Goal: Task Accomplishment & Management: Complete application form

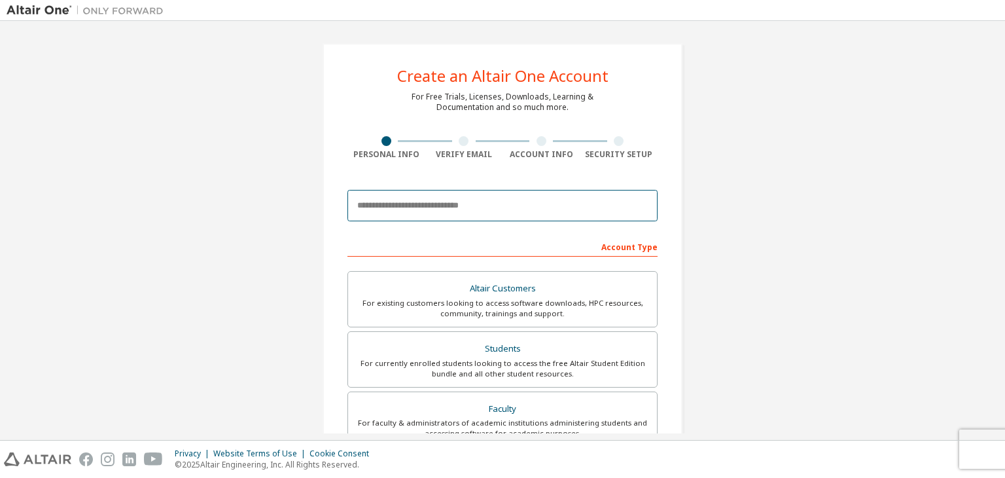
click at [449, 216] on input "email" at bounding box center [502, 205] width 310 height 31
click at [385, 199] on input "email" at bounding box center [502, 205] width 310 height 31
paste input "*"
type input "**********"
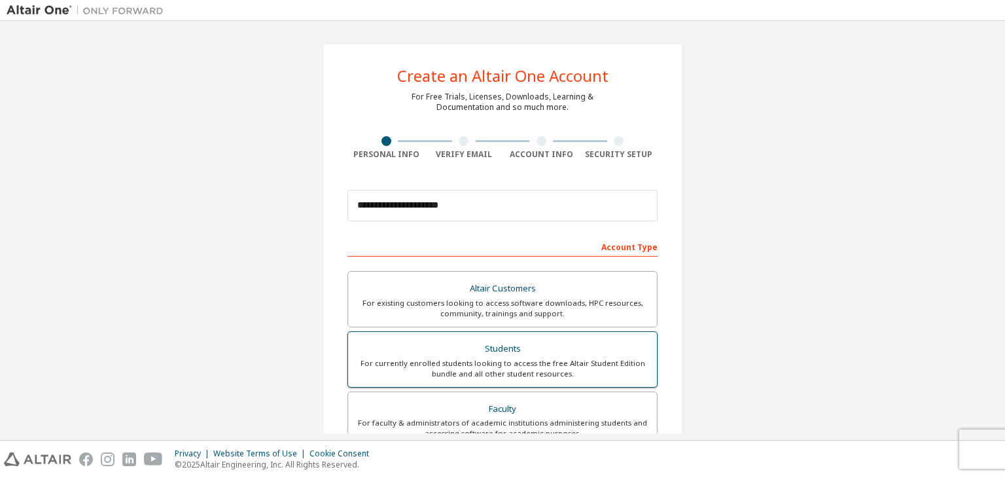
click at [443, 346] on div "Students" at bounding box center [502, 349] width 293 height 18
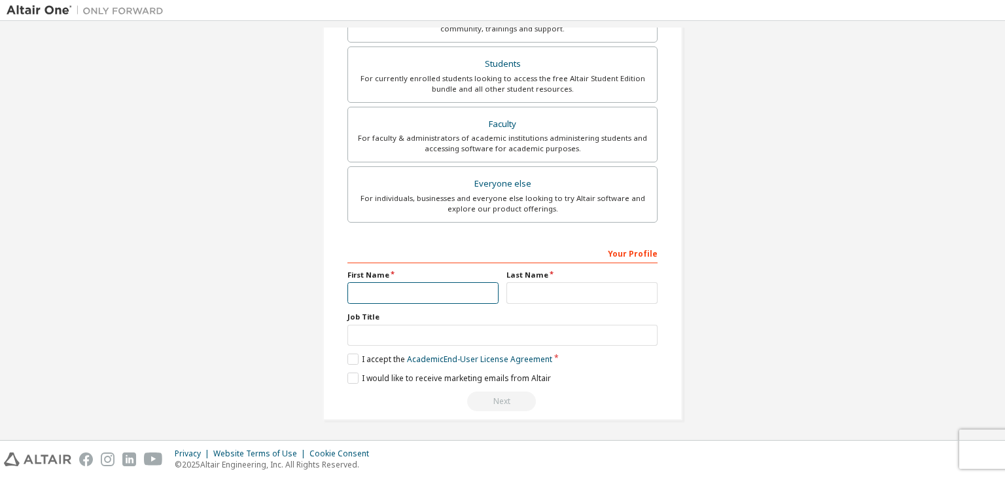
click at [391, 289] on input "text" at bounding box center [422, 293] width 151 height 22
type input "*****"
click at [545, 293] on input "text" at bounding box center [581, 293] width 151 height 22
type input "**********"
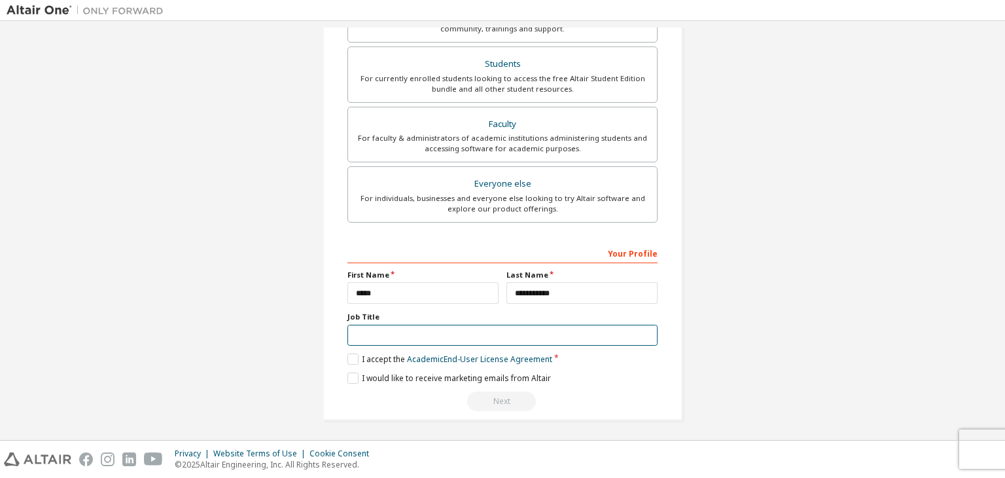
click at [621, 332] on input "text" at bounding box center [502, 336] width 310 height 22
click at [347, 357] on label "I accept the Academic End-User License Agreement" at bounding box center [449, 358] width 205 height 11
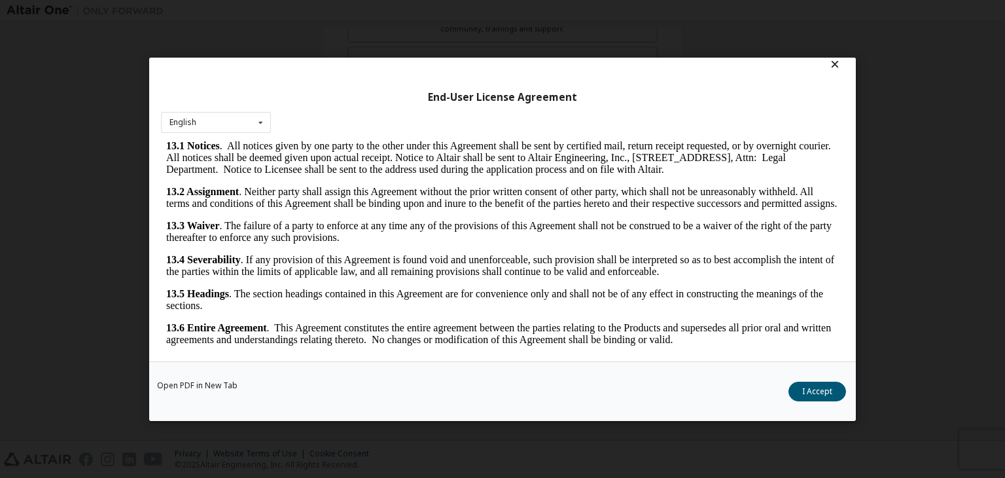
scroll to position [20, 0]
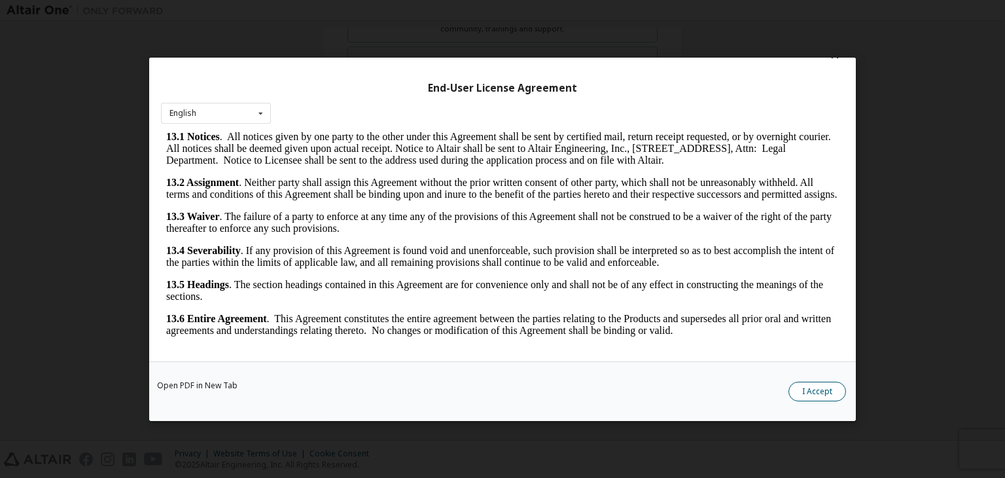
click at [814, 395] on button "I Accept" at bounding box center [818, 392] width 58 height 20
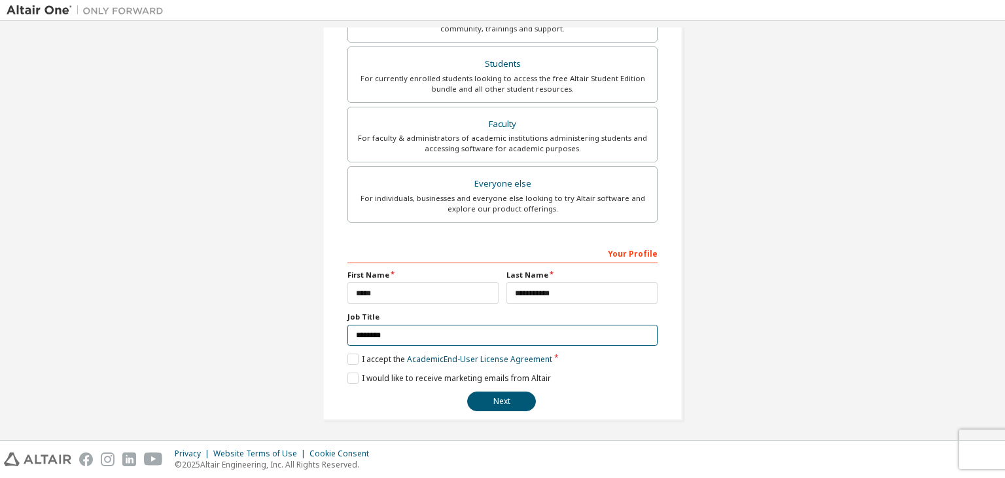
click at [508, 336] on input "********" at bounding box center [502, 336] width 310 height 22
type input "*"
type input "*******"
click at [496, 395] on button "Next" at bounding box center [501, 401] width 69 height 20
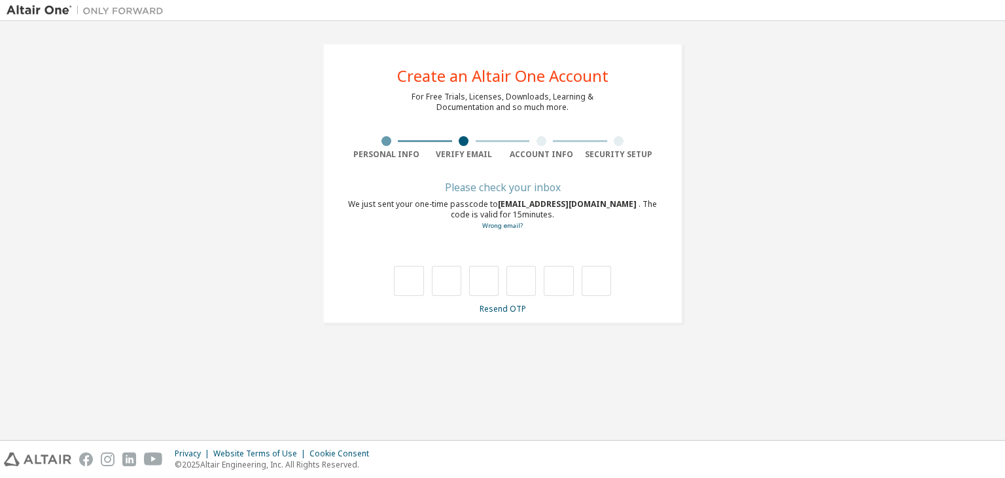
scroll to position [0, 0]
type input "*"
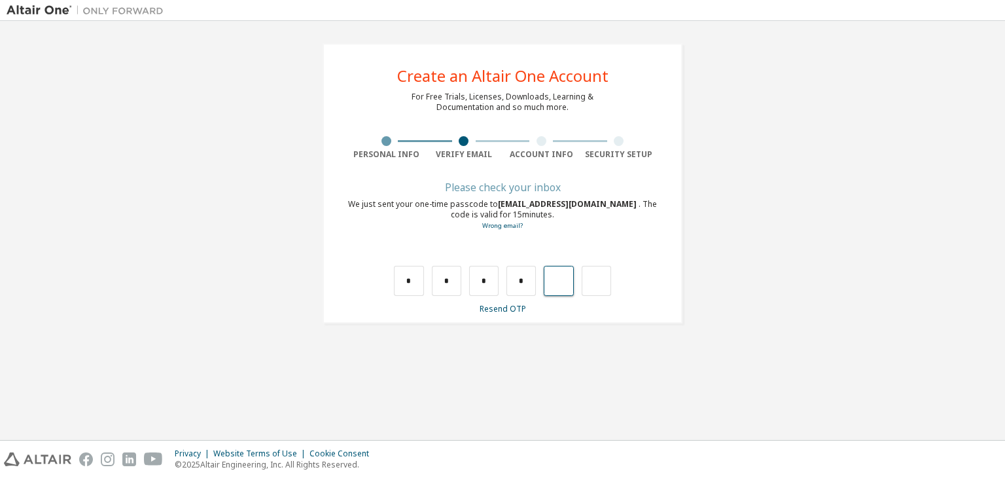
type input "*"
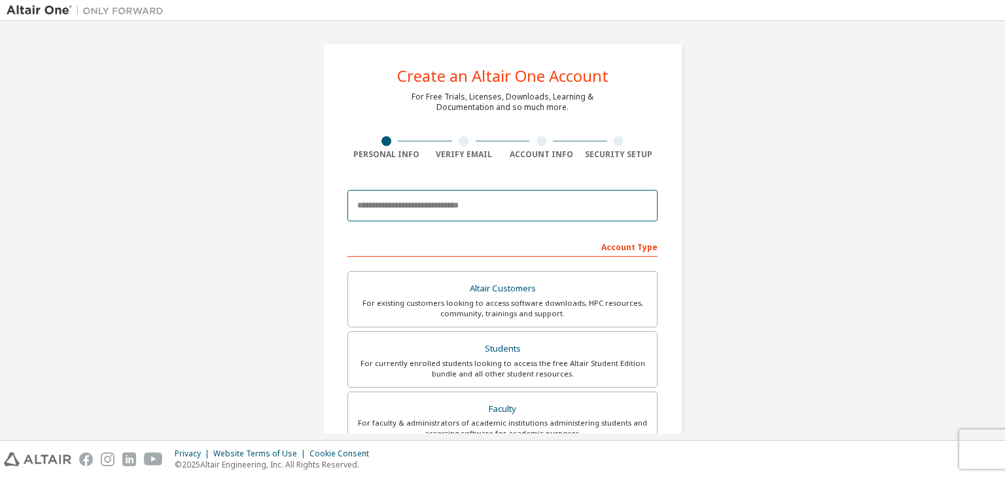
click at [527, 207] on input "email" at bounding box center [502, 205] width 310 height 31
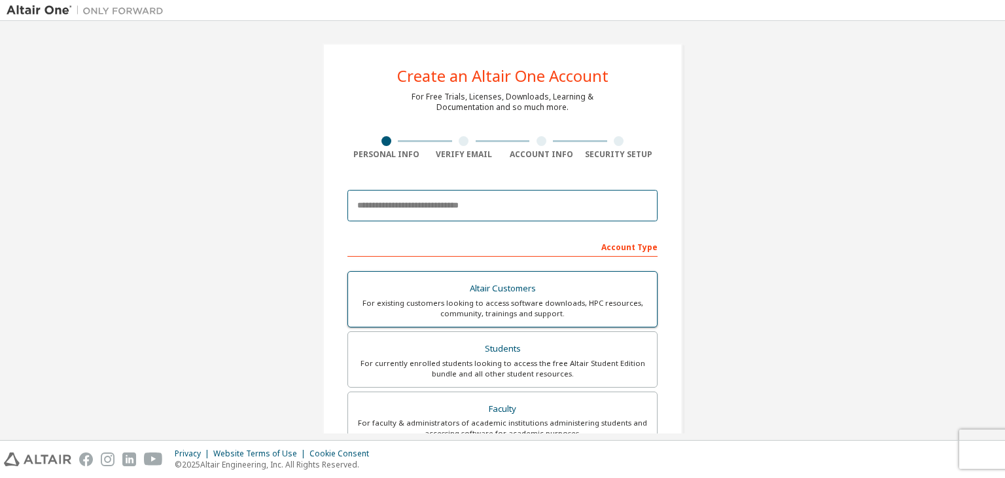
type input "**********"
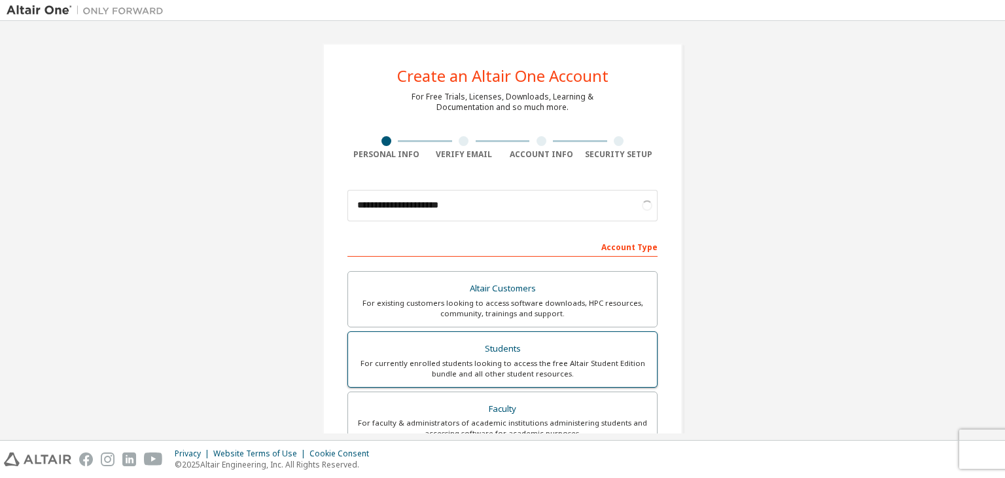
click at [505, 375] on div "For currently enrolled students looking to access the free Altair Student Editi…" at bounding box center [502, 368] width 293 height 21
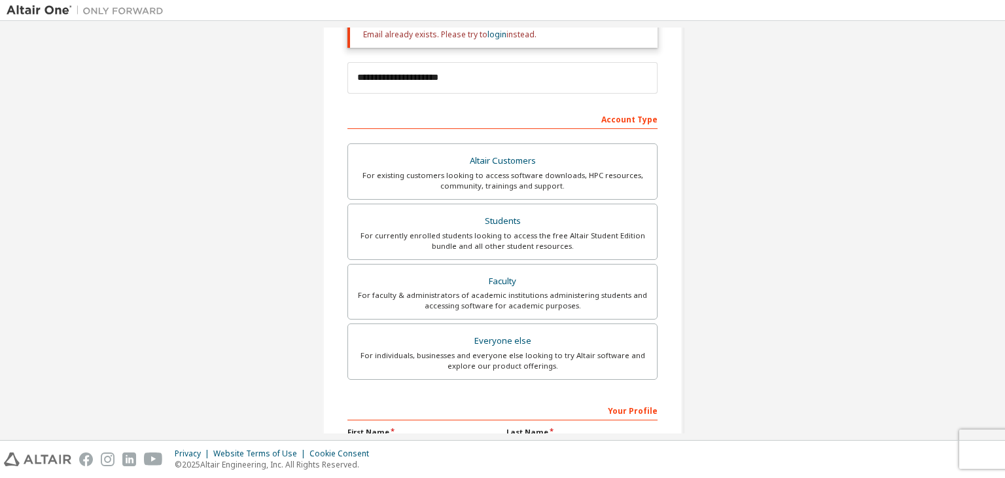
scroll to position [143, 0]
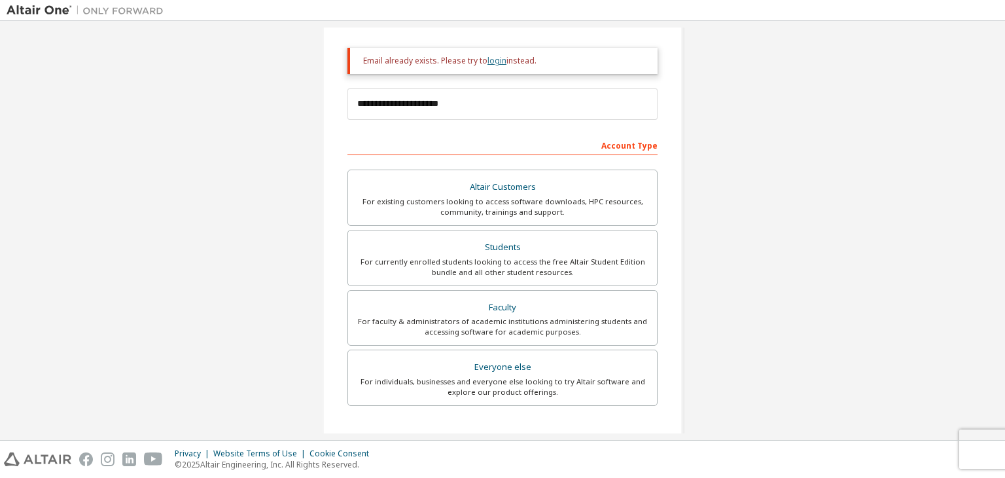
click at [494, 61] on link "login" at bounding box center [497, 60] width 19 height 11
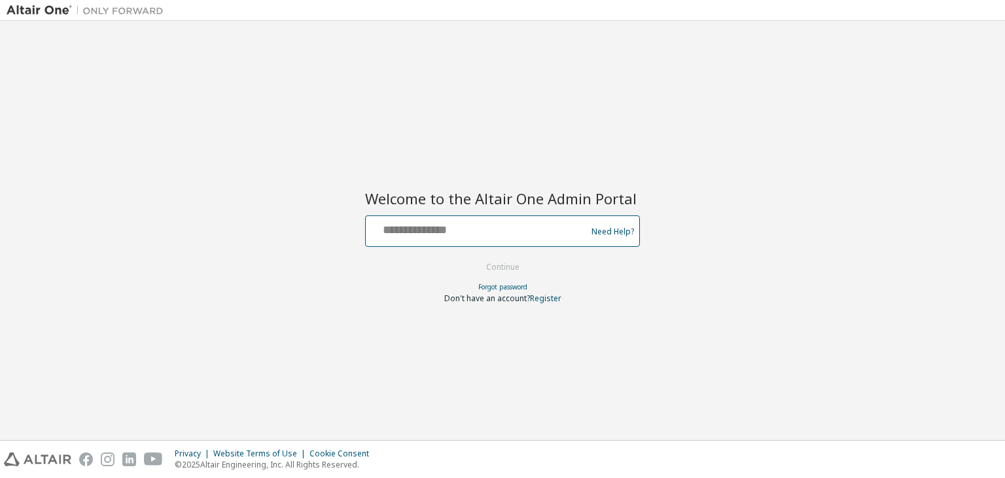
click at [489, 225] on input "text" at bounding box center [478, 228] width 214 height 19
type input "**********"
click at [497, 262] on button "Continue" at bounding box center [502, 267] width 61 height 20
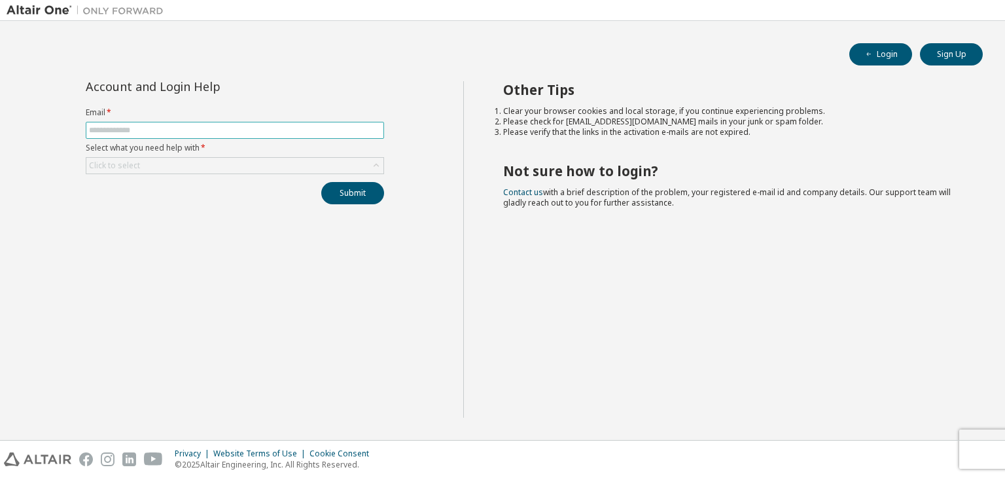
click at [124, 126] on input "text" at bounding box center [235, 130] width 292 height 10
click at [123, 230] on div "Account and Login Help Email * Select what you need help with * Click to select…" at bounding box center [235, 249] width 457 height 336
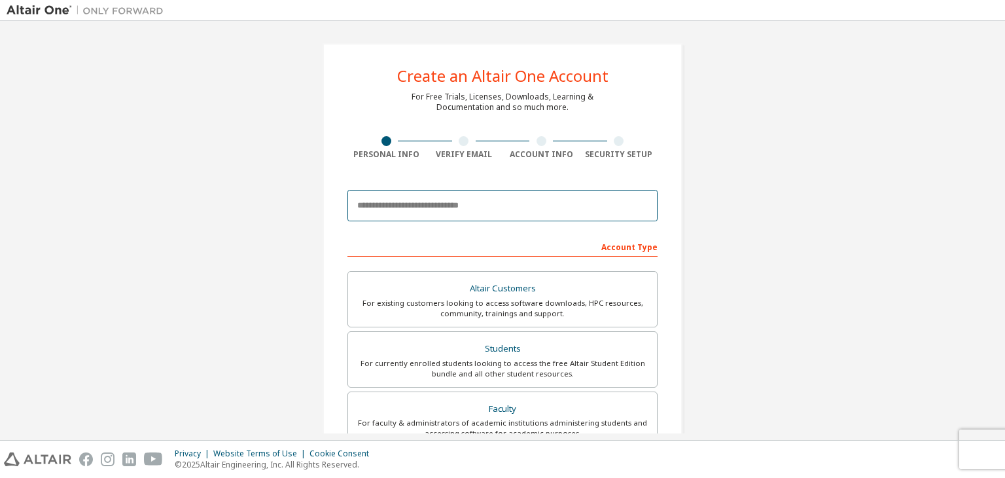
click at [445, 198] on input "email" at bounding box center [502, 205] width 310 height 31
type input "**********"
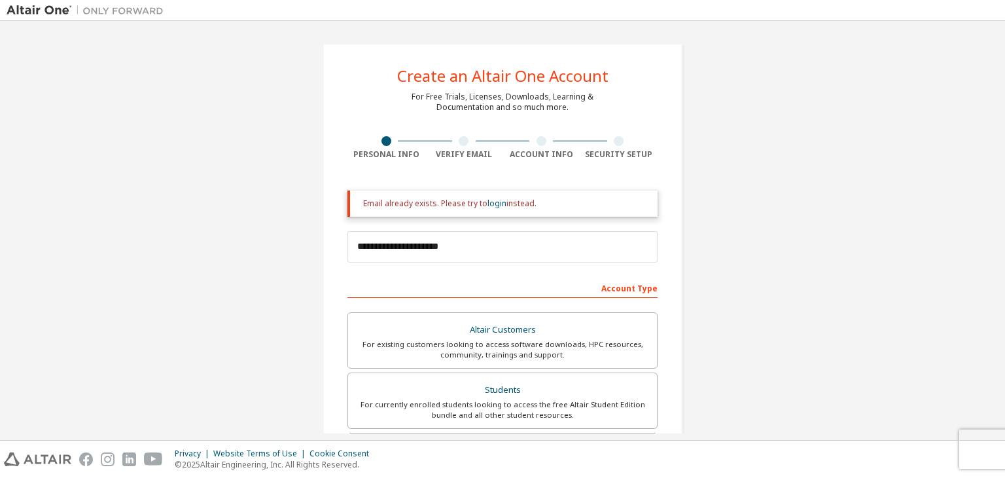
click at [486, 209] on div "Email already exists. Please try to login instead." at bounding box center [502, 203] width 310 height 26
click at [488, 202] on link "login" at bounding box center [497, 203] width 19 height 11
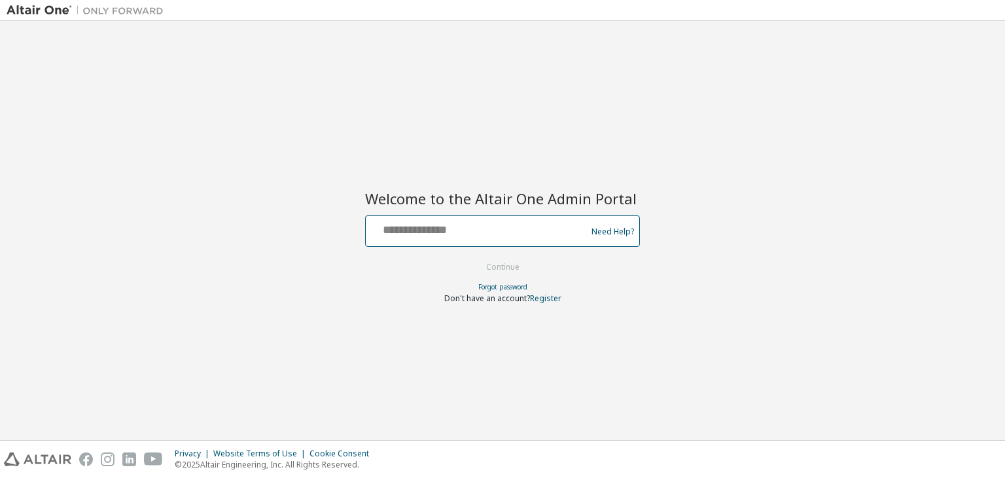
click at [495, 221] on input "text" at bounding box center [478, 228] width 214 height 19
type input "**********"
click at [496, 272] on button "Continue" at bounding box center [502, 267] width 61 height 20
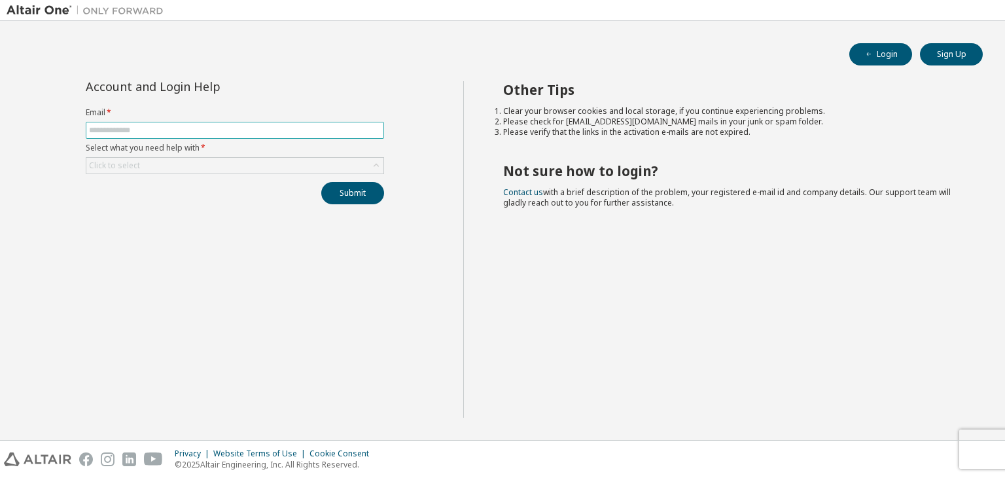
click at [229, 122] on span at bounding box center [235, 130] width 298 height 17
click at [229, 127] on input "text" at bounding box center [235, 130] width 292 height 10
type input "**********"
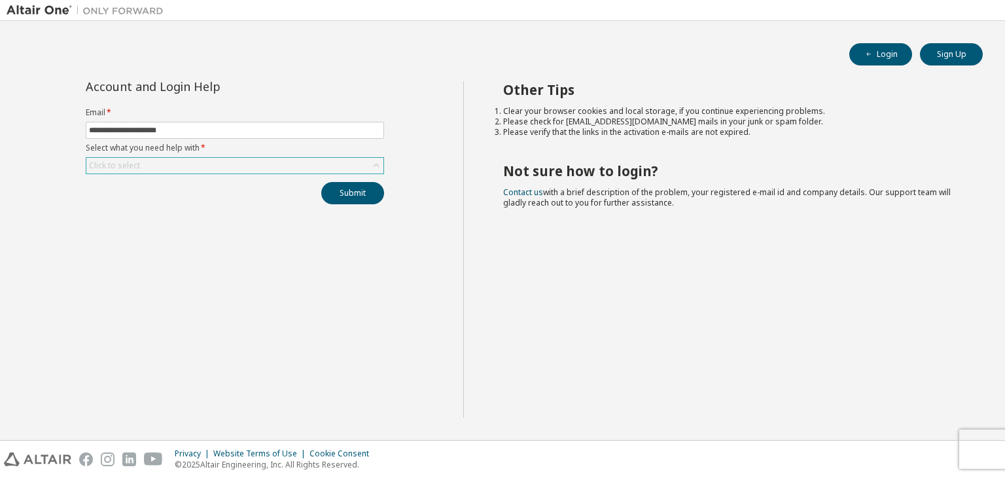
click at [228, 168] on div "Click to select" at bounding box center [234, 166] width 297 height 16
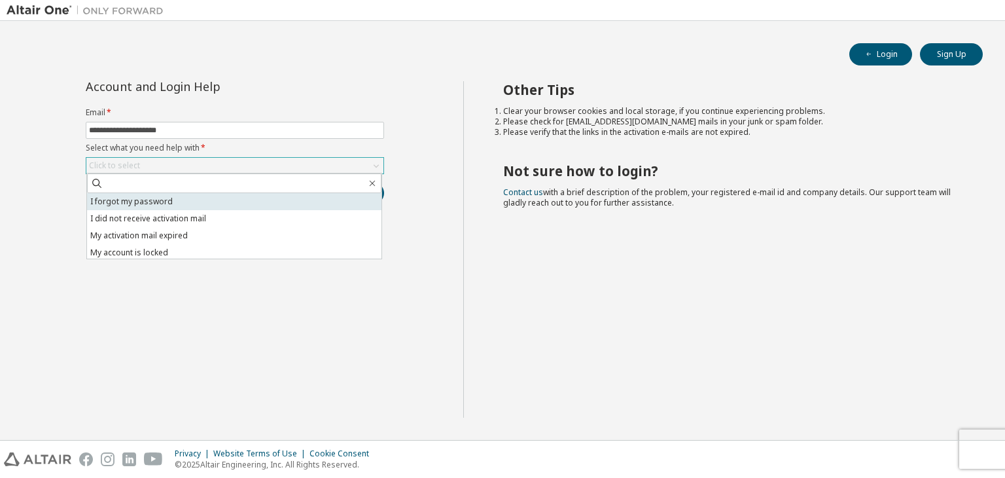
click at [205, 197] on li "I forgot my password" at bounding box center [234, 201] width 294 height 17
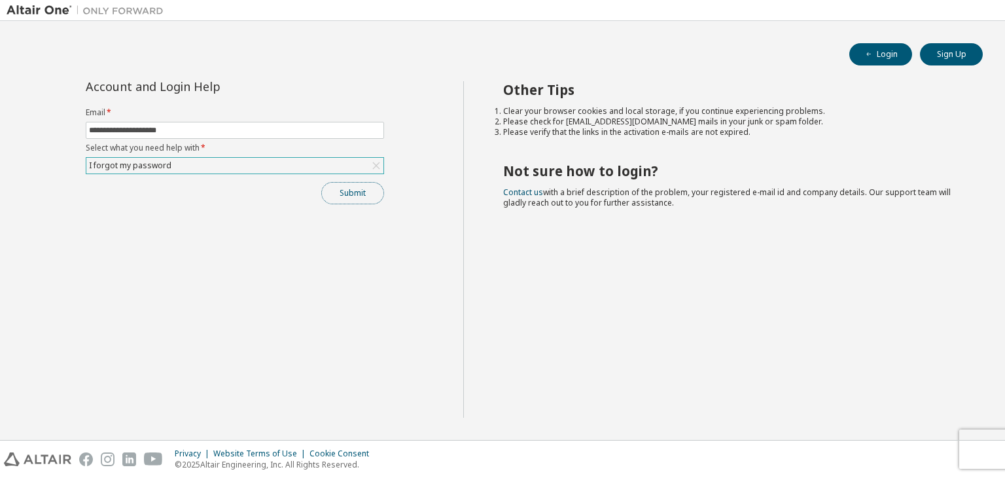
click at [364, 183] on button "Submit" at bounding box center [352, 193] width 63 height 22
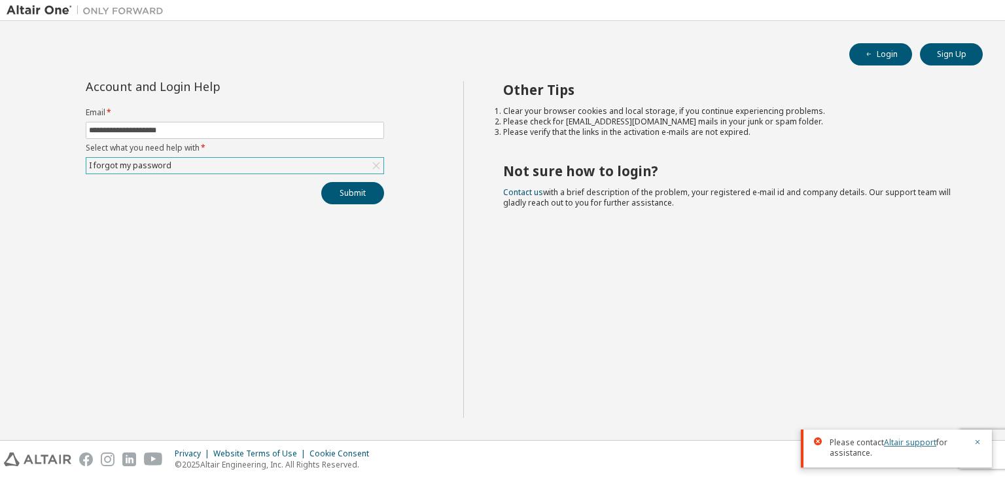
click at [892, 443] on link "Altair support" at bounding box center [910, 441] width 52 height 11
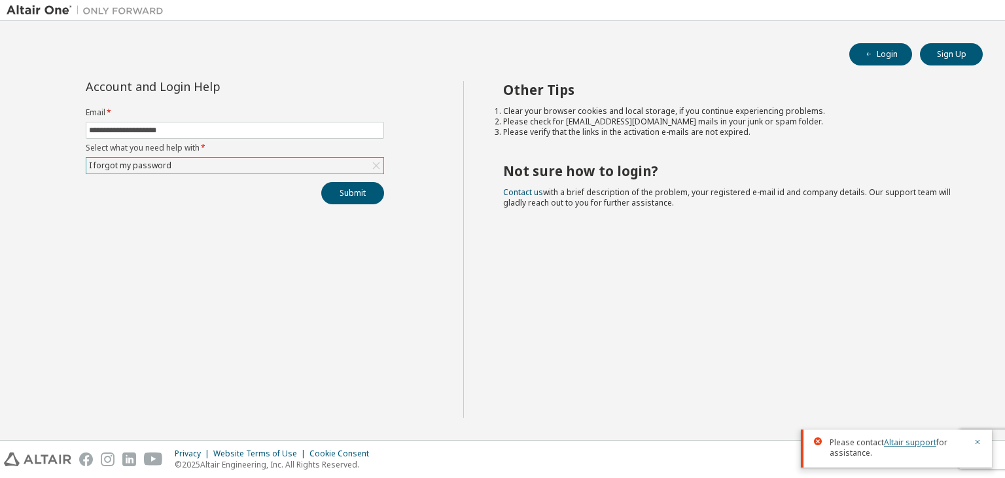
click at [892, 443] on link "Altair support" at bounding box center [910, 441] width 52 height 11
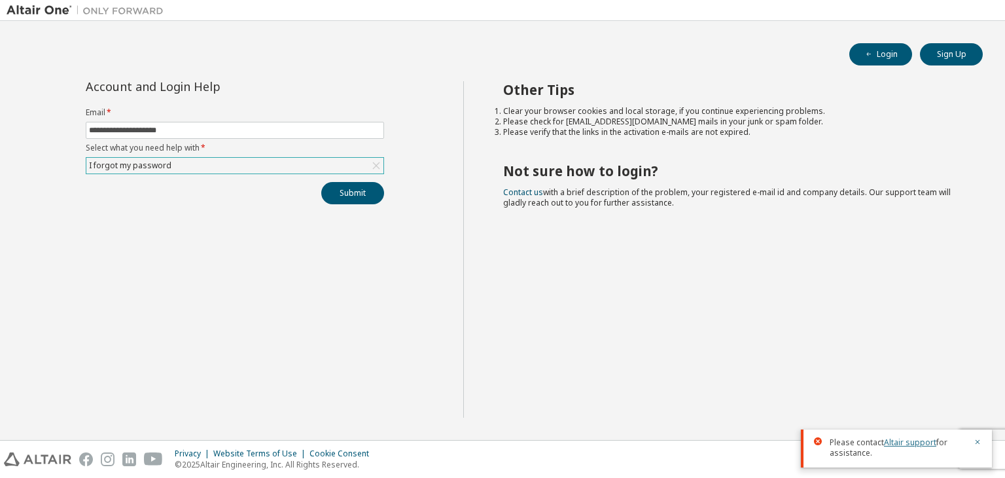
click at [892, 443] on link "Altair support" at bounding box center [910, 441] width 52 height 11
click at [924, 441] on link "Altair support" at bounding box center [910, 441] width 52 height 11
click at [914, 445] on link "Altair support" at bounding box center [910, 441] width 52 height 11
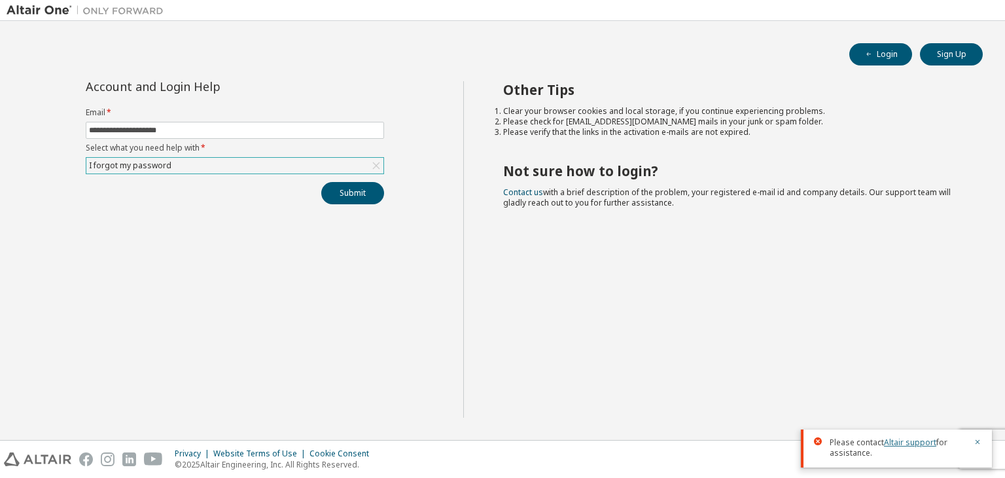
click at [914, 445] on link "Altair support" at bounding box center [910, 441] width 52 height 11
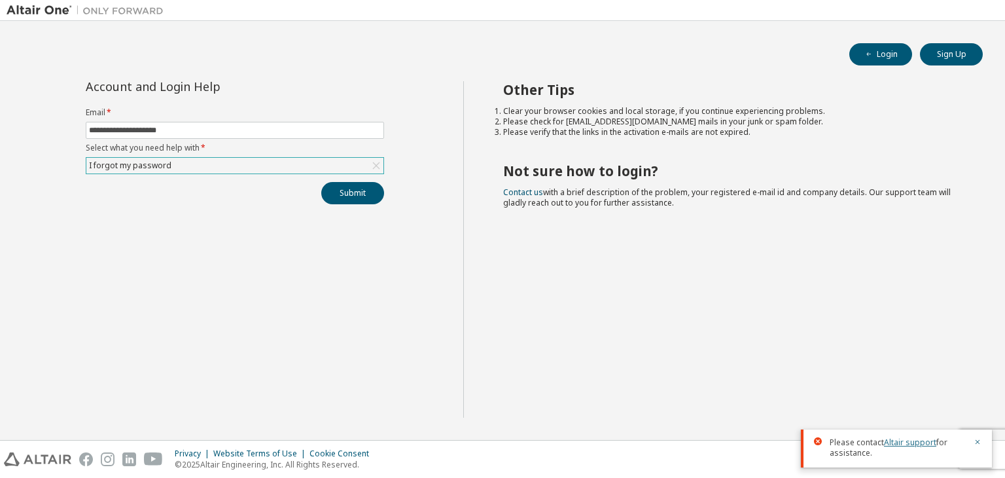
click at [914, 445] on link "Altair support" at bounding box center [910, 441] width 52 height 11
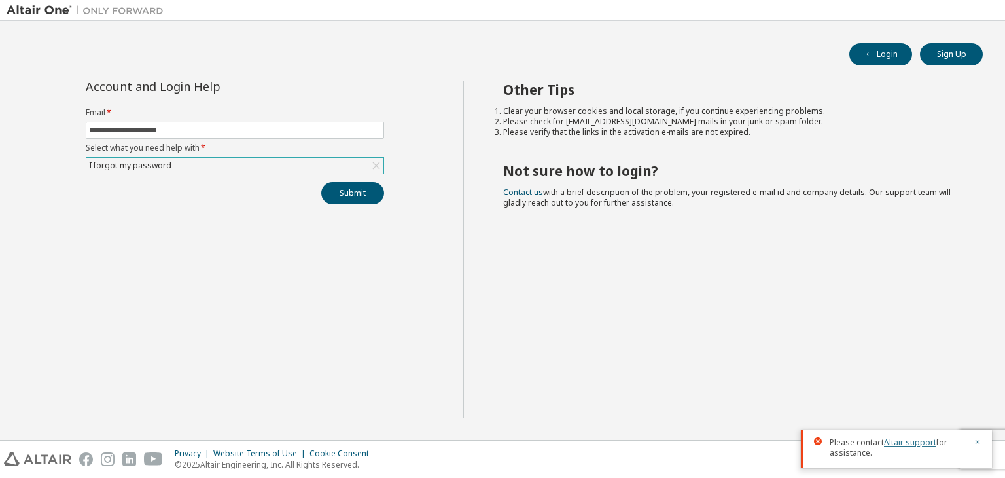
click at [914, 445] on link "Altair support" at bounding box center [910, 441] width 52 height 11
click at [898, 440] on link "Altair support" at bounding box center [910, 441] width 52 height 11
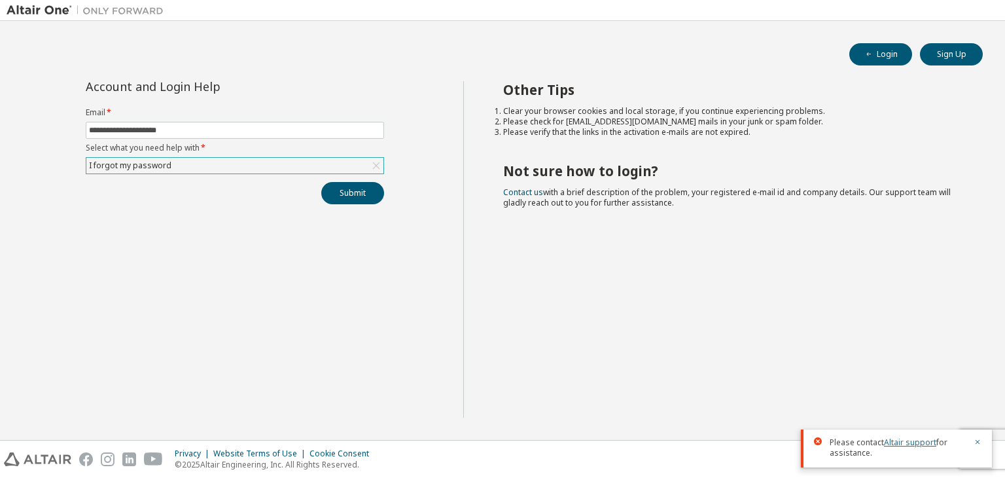
click at [898, 440] on link "Altair support" at bounding box center [910, 441] width 52 height 11
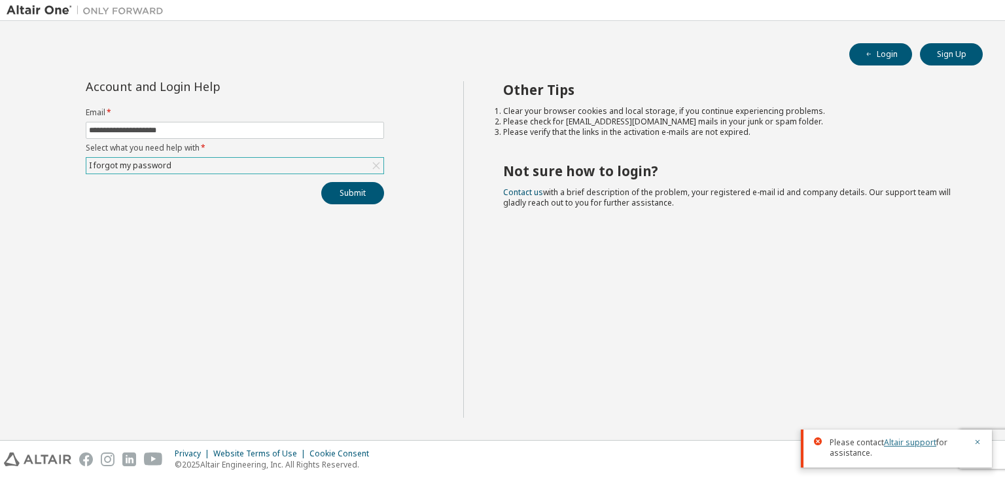
click at [898, 440] on link "Altair support" at bounding box center [910, 441] width 52 height 11
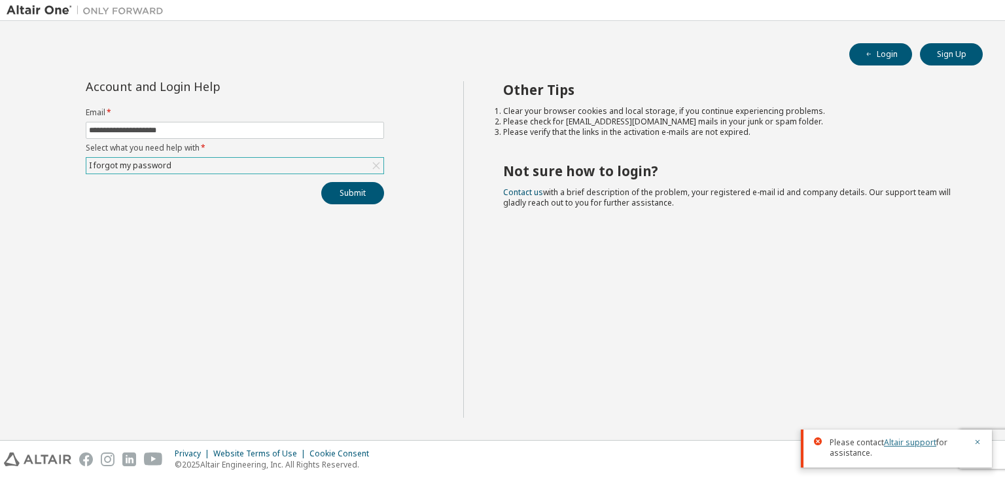
click at [898, 440] on link "Altair support" at bounding box center [910, 441] width 52 height 11
click at [936, 57] on button "Sign Up" at bounding box center [951, 54] width 63 height 22
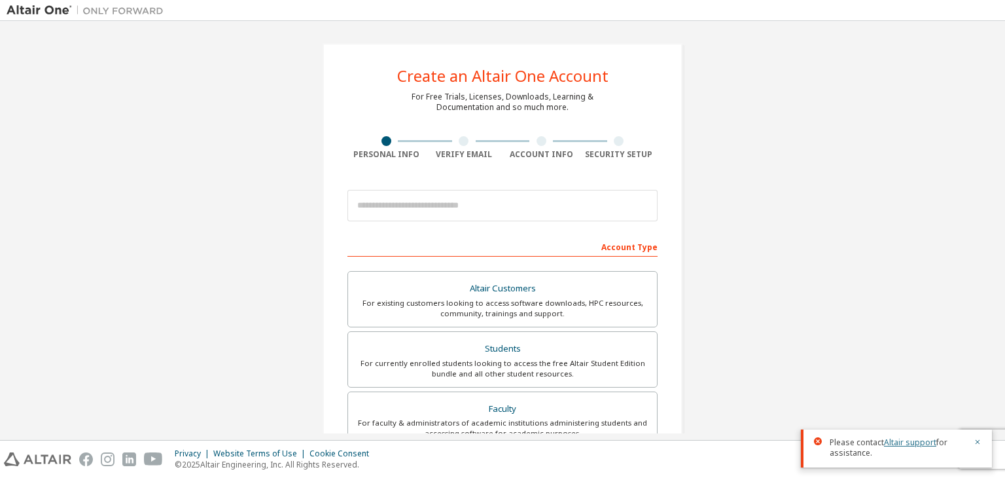
click at [908, 443] on link "Altair support" at bounding box center [910, 441] width 52 height 11
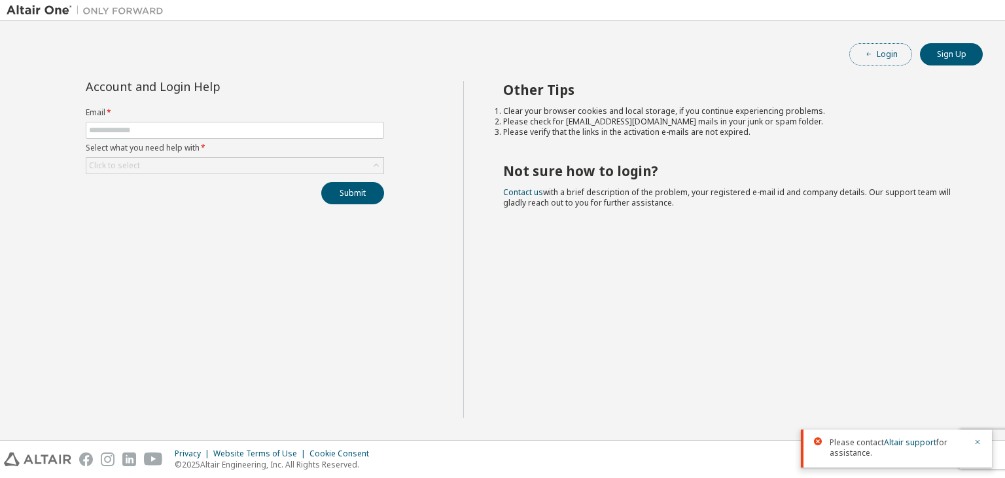
click at [902, 52] on button "Login" at bounding box center [880, 54] width 63 height 22
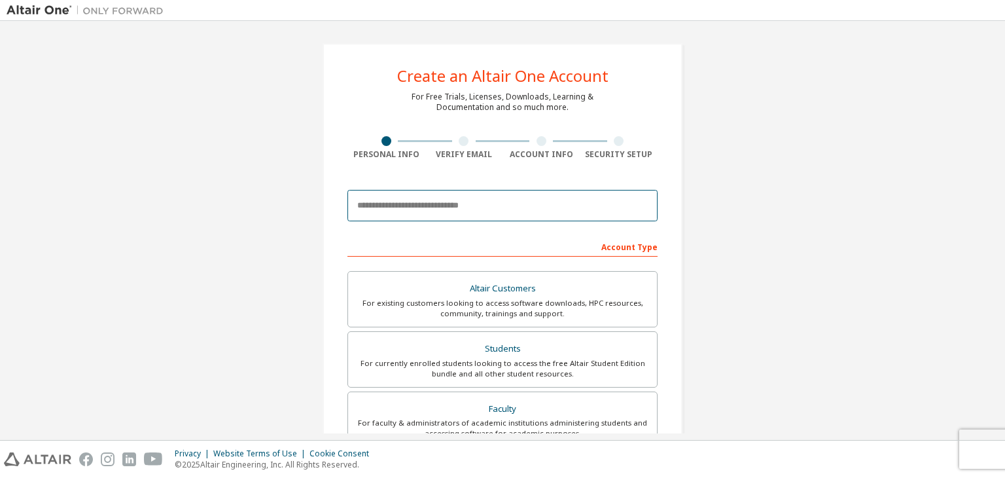
click at [433, 219] on input "email" at bounding box center [502, 205] width 310 height 31
type input "**********"
